Goal: Task Accomplishment & Management: Manage account settings

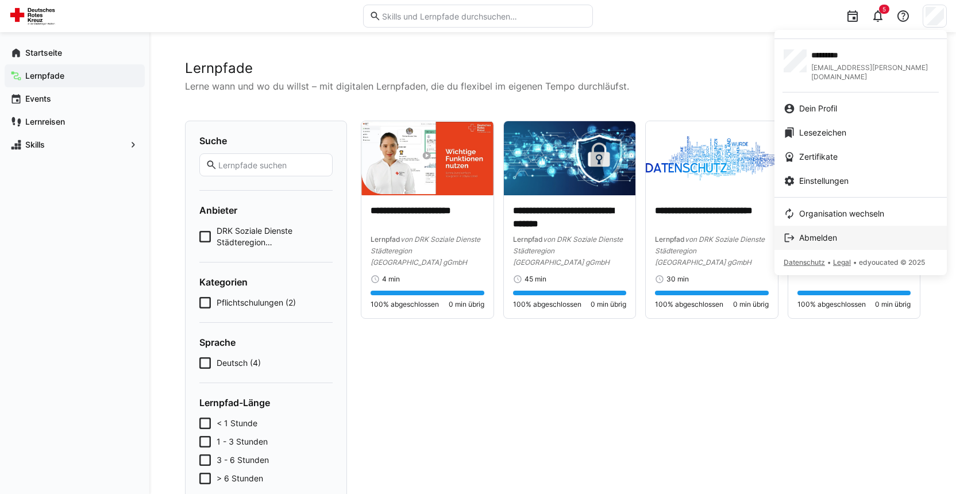
click at [819, 232] on span "Abmelden" at bounding box center [818, 237] width 38 height 11
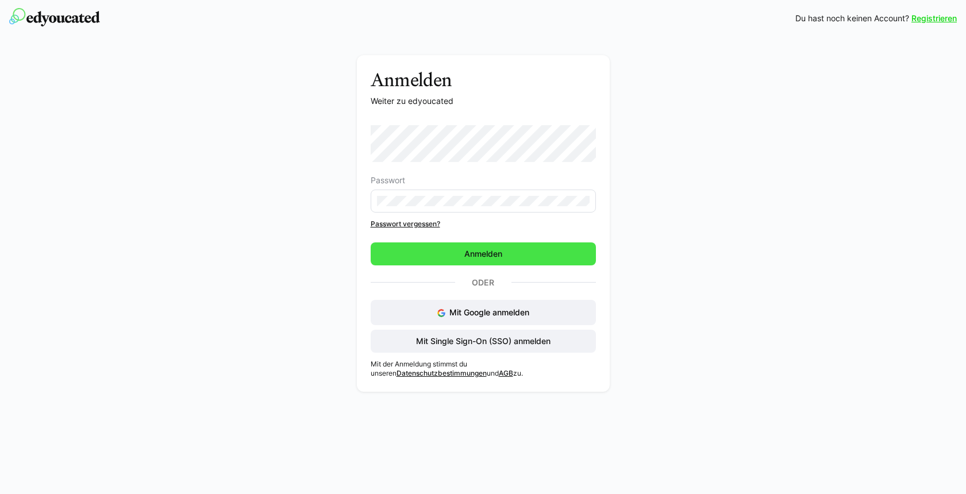
click at [464, 252] on span "Anmelden" at bounding box center [482, 253] width 41 height 11
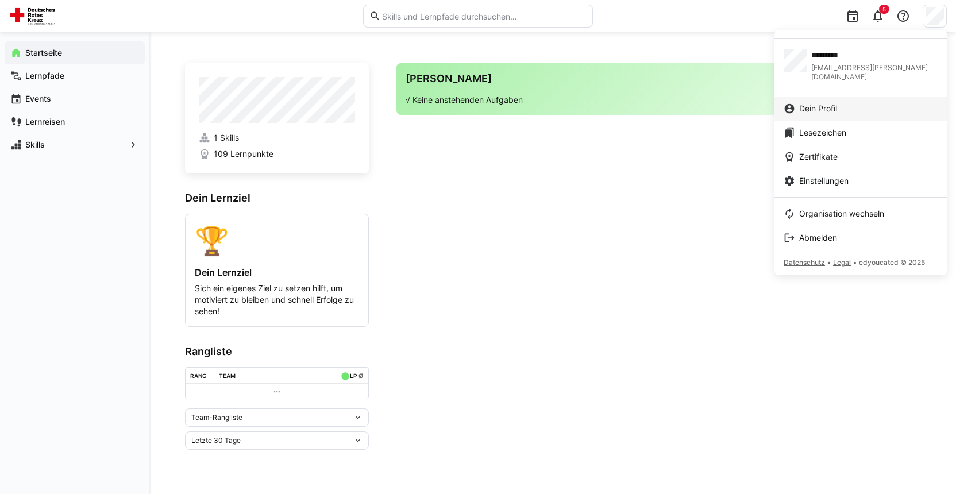
click at [821, 103] on span "Dein Profil" at bounding box center [818, 108] width 38 height 11
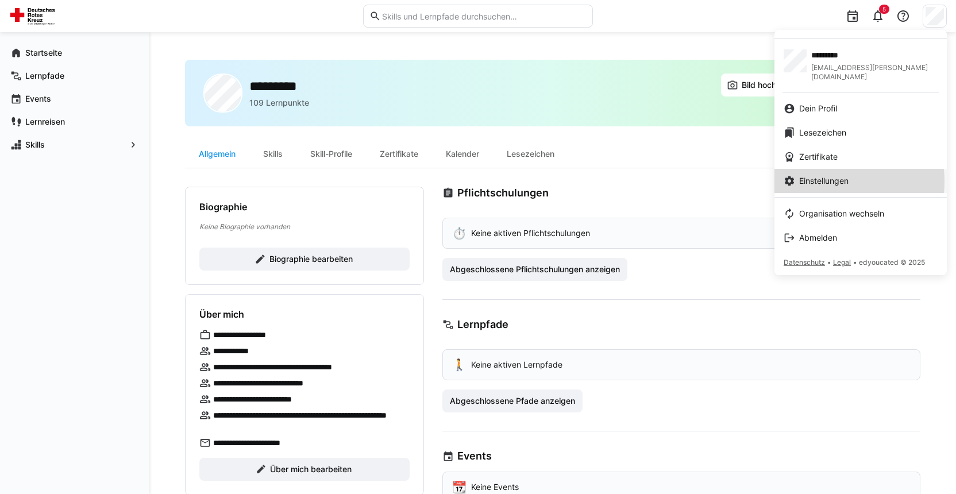
click at [817, 175] on span "Einstellungen" at bounding box center [823, 180] width 49 height 11
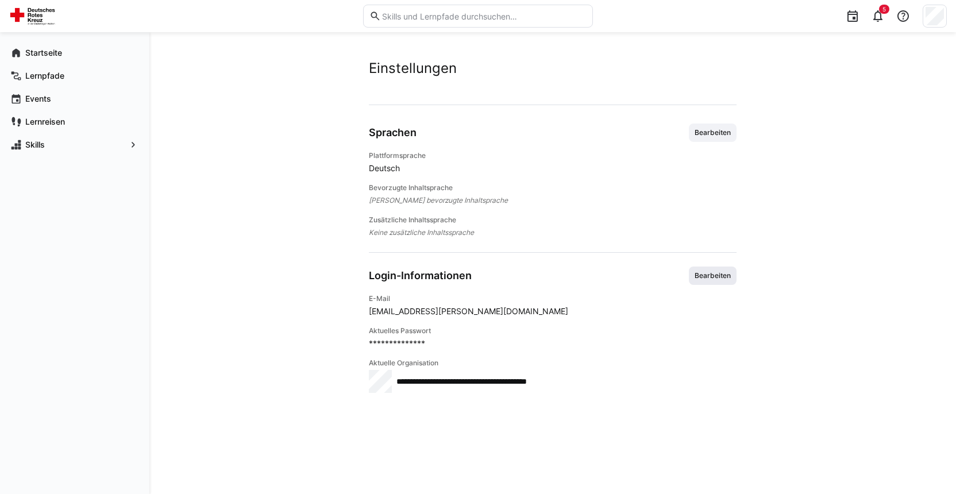
click at [699, 277] on span "Bearbeiten" at bounding box center [712, 275] width 38 height 9
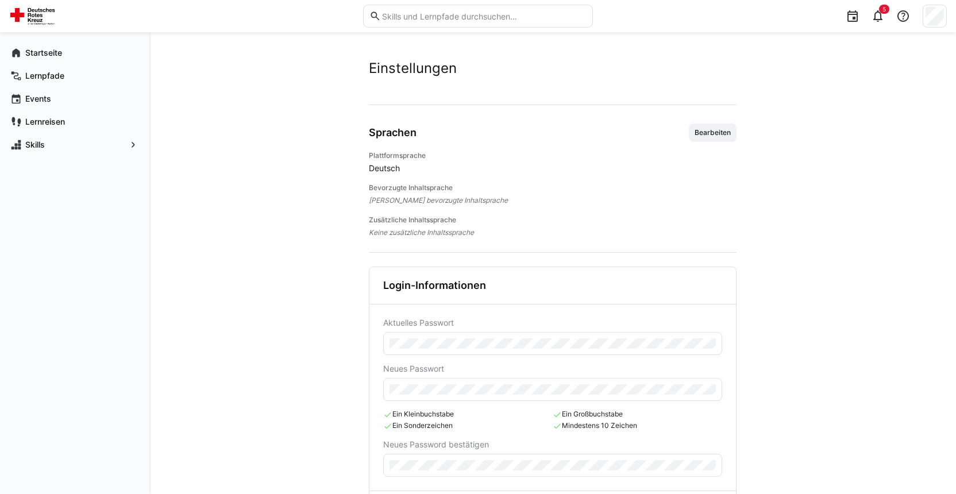
scroll to position [59, 0]
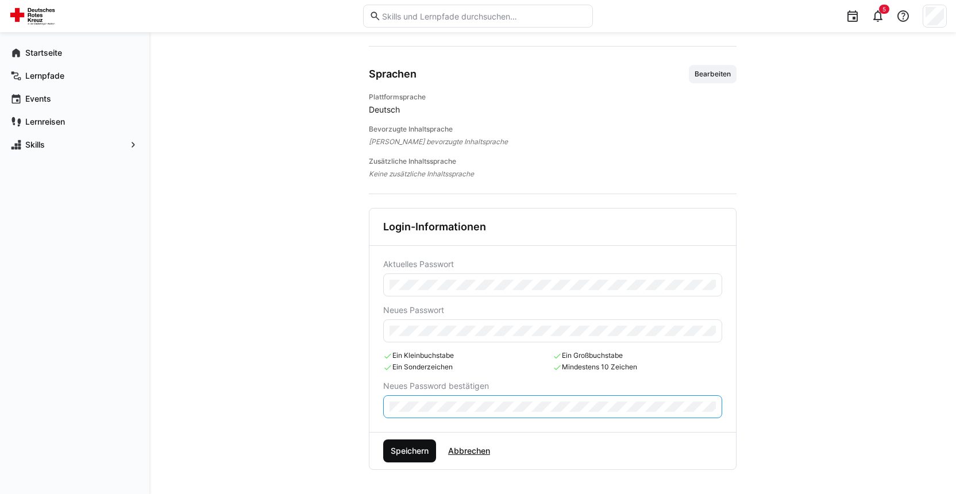
click at [407, 448] on span "Speichern" at bounding box center [409, 450] width 41 height 11
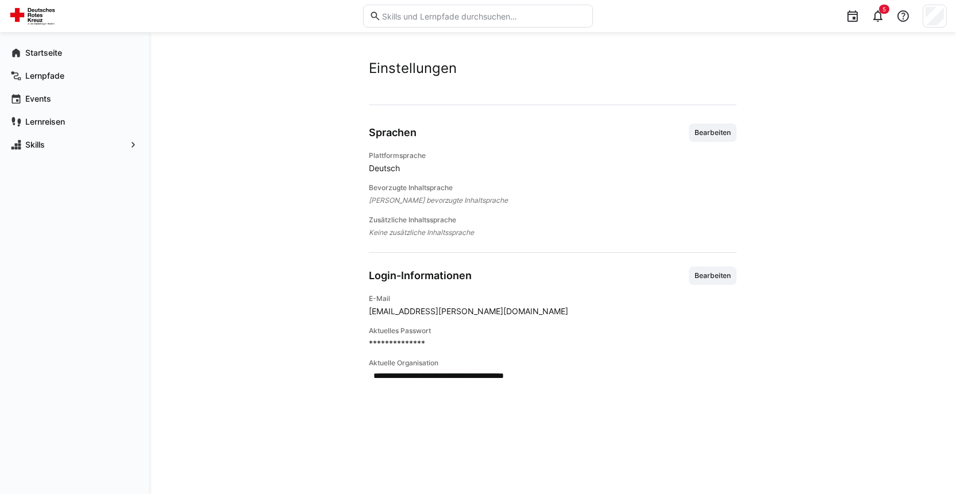
scroll to position [0, 0]
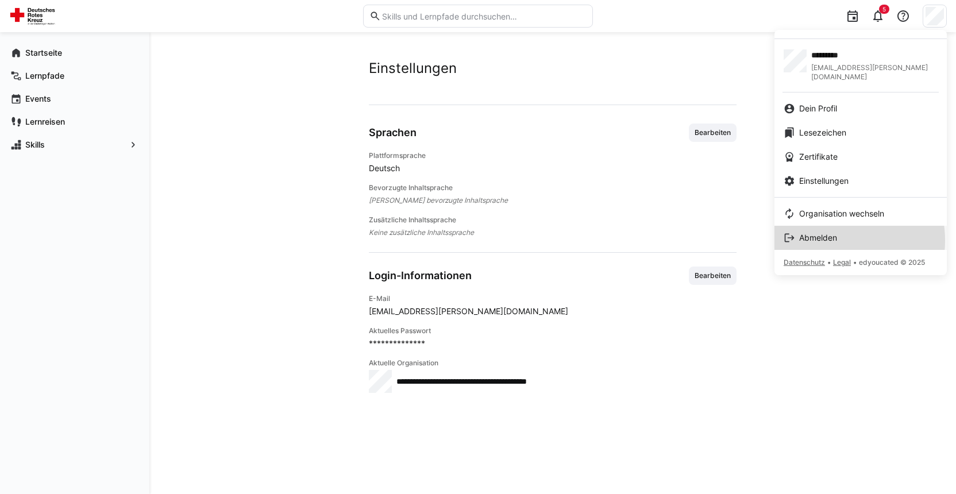
click at [831, 232] on span "Abmelden" at bounding box center [818, 237] width 38 height 11
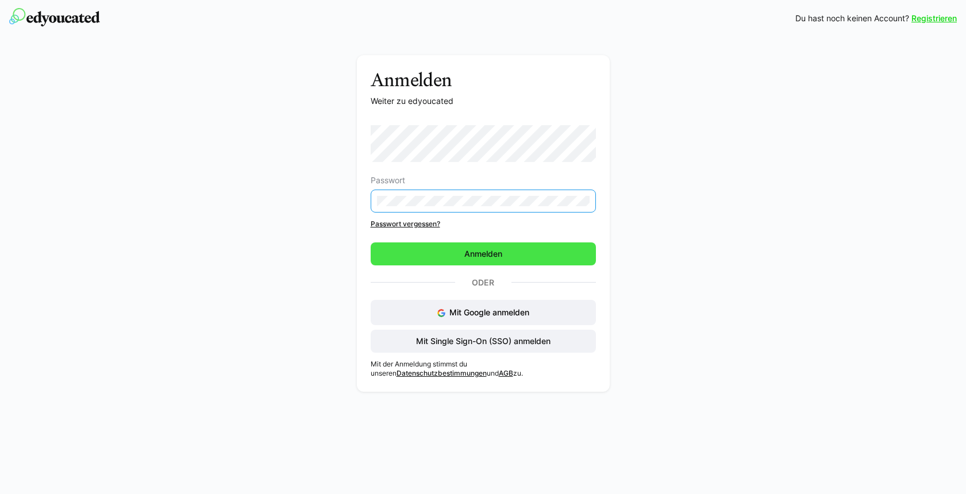
click at [438, 259] on span "Anmelden" at bounding box center [482, 253] width 225 height 23
